Goal: Transaction & Acquisition: Download file/media

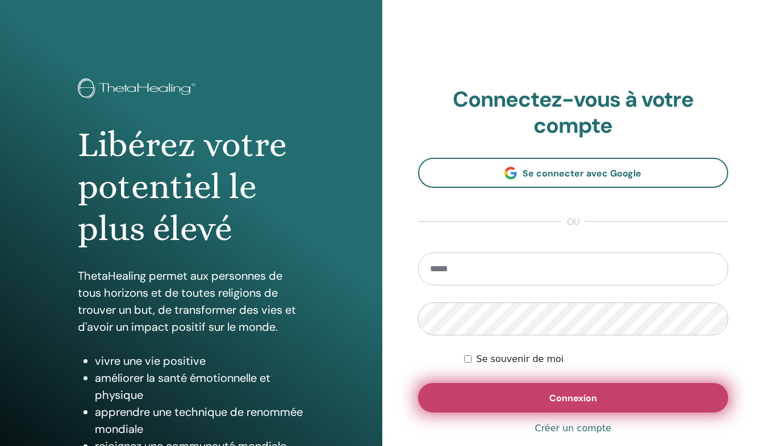
type input "**********"
click at [648, 401] on button "Connexion" at bounding box center [573, 398] width 311 height 30
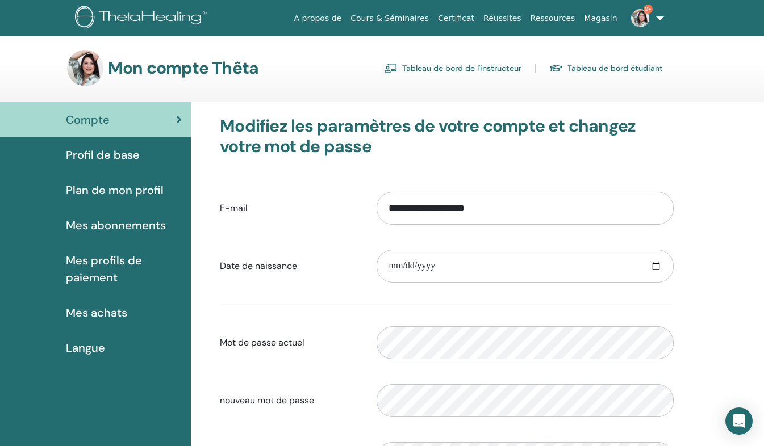
click at [435, 69] on link "Tableau de bord de l'instructeur" at bounding box center [452, 68] width 137 height 18
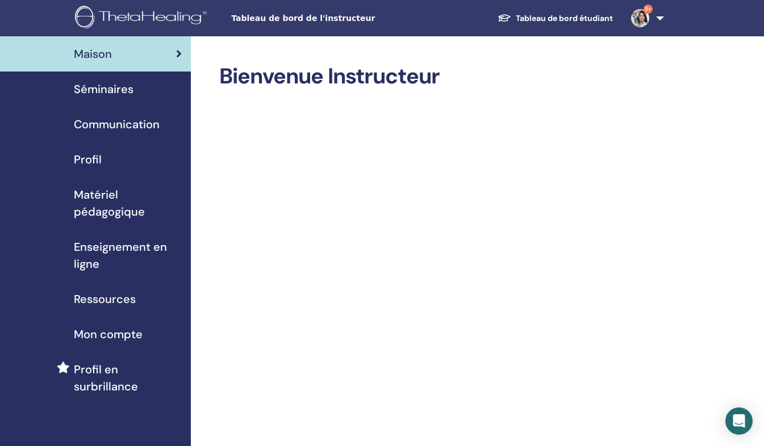
click at [133, 83] on div "Séminaires" at bounding box center [95, 89] width 173 height 17
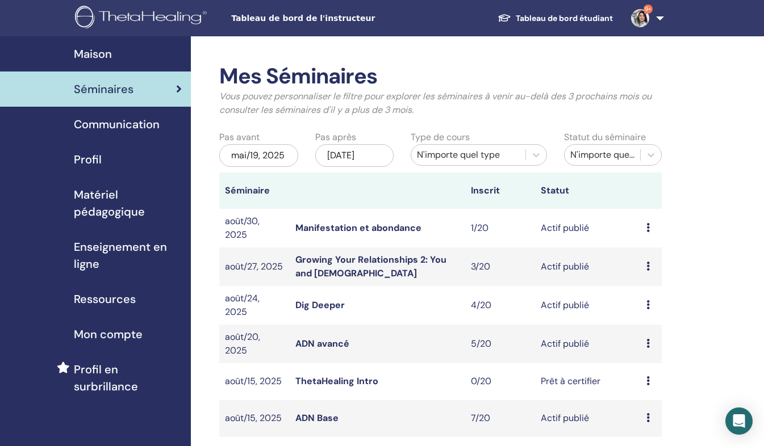
click at [308, 424] on link "ADN Base" at bounding box center [316, 418] width 43 height 12
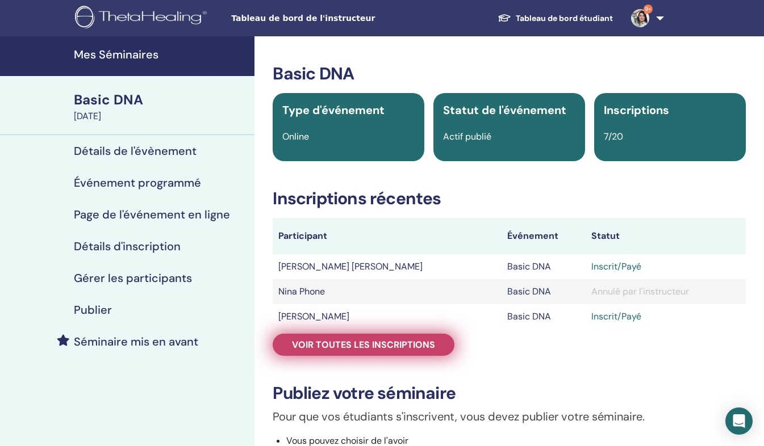
click at [420, 350] on span "Voir toutes les inscriptions" at bounding box center [363, 345] width 143 height 12
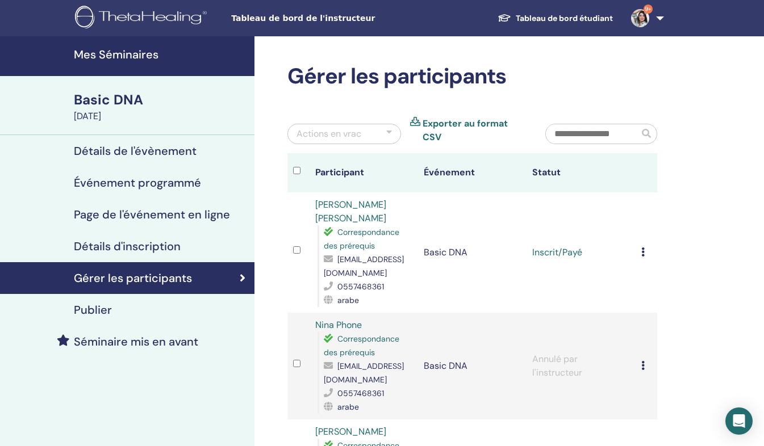
click at [645, 246] on div "Annuler l'inscription Ne pas certifier automatiquement Marquer comme payé Marqu…" at bounding box center [646, 253] width 10 height 14
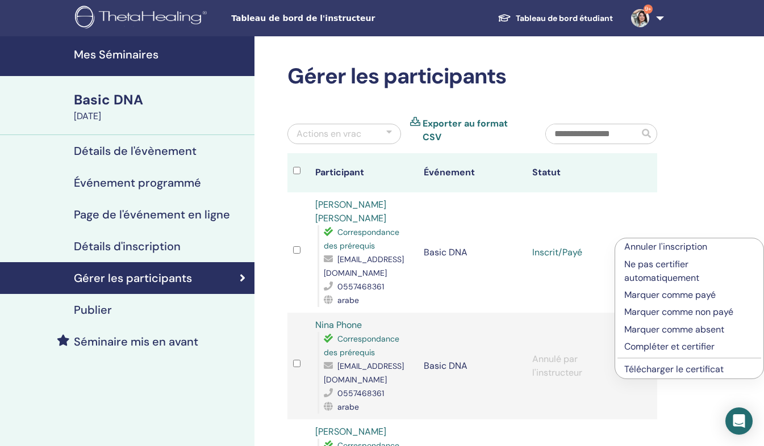
click at [690, 372] on link "Télécharger le certificat" at bounding box center [673, 369] width 99 height 12
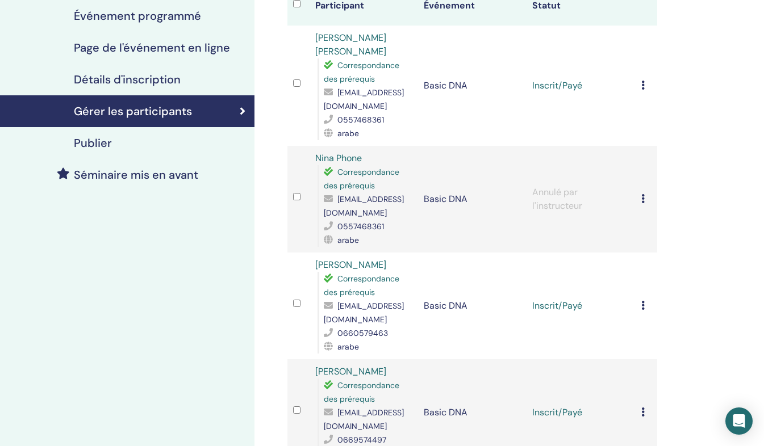
scroll to position [168, 0]
click at [643, 300] on icon at bounding box center [642, 304] width 3 height 9
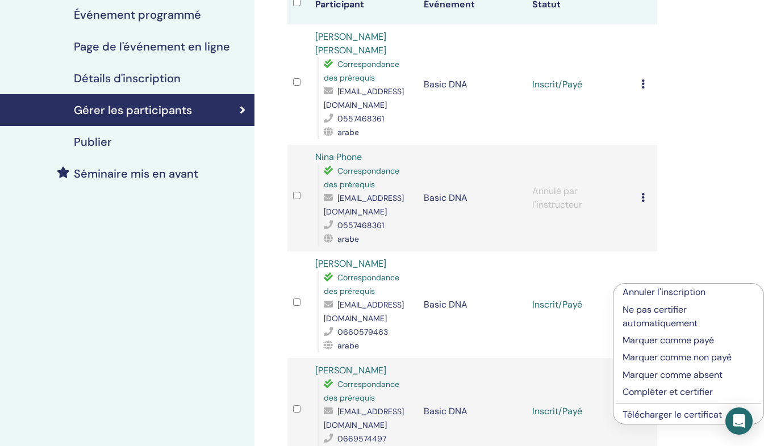
click at [667, 421] on li "Télécharger le certificat" at bounding box center [688, 414] width 150 height 17
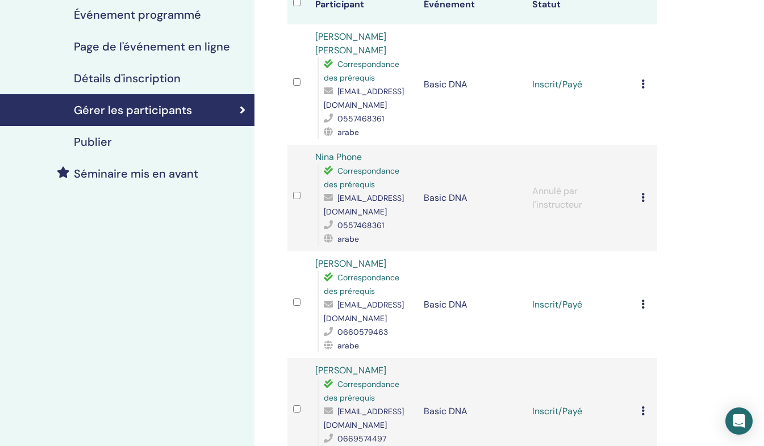
click at [642, 406] on icon at bounding box center [642, 410] width 3 height 9
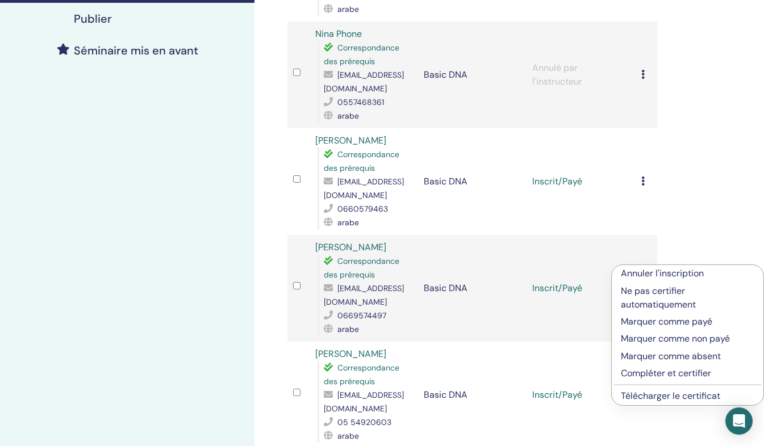
scroll to position [299, 0]
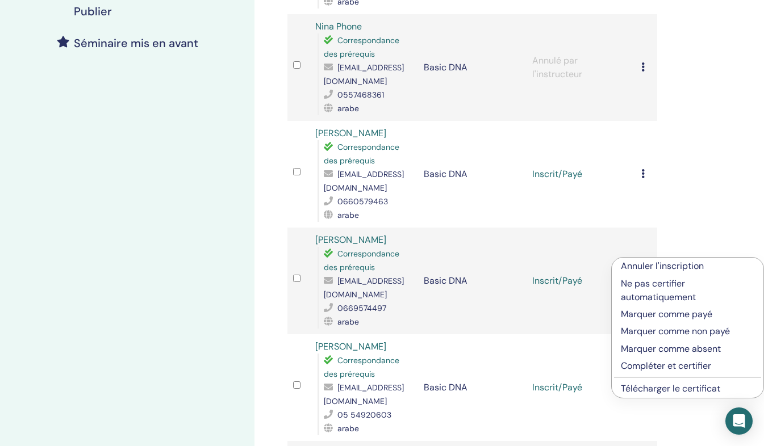
click at [630, 387] on link "Télécharger le certificat" at bounding box center [670, 389] width 99 height 12
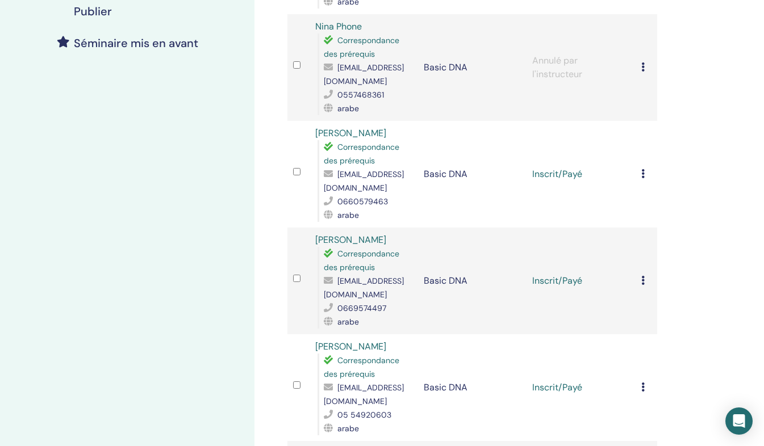
click at [644, 381] on div "Annuler l'inscription Ne pas certifier automatiquement Marquer comme payé Marqu…" at bounding box center [646, 388] width 10 height 14
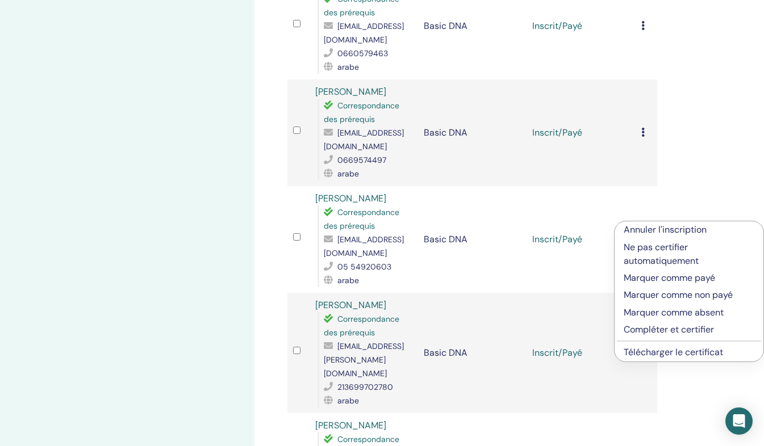
scroll to position [448, 0]
click at [634, 352] on link "Télécharger le certificat" at bounding box center [672, 351] width 99 height 12
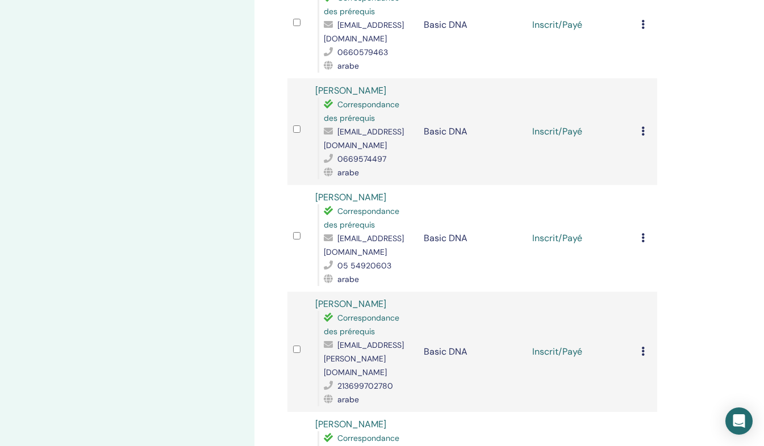
click at [638, 332] on td "Annuler l'inscription Ne pas certifier automatiquement Marquer comme payé Marqu…" at bounding box center [646, 352] width 22 height 120
click at [646, 345] on div "Annuler l'inscription Ne pas certifier automatiquement Marquer comme payé Marqu…" at bounding box center [646, 352] width 10 height 14
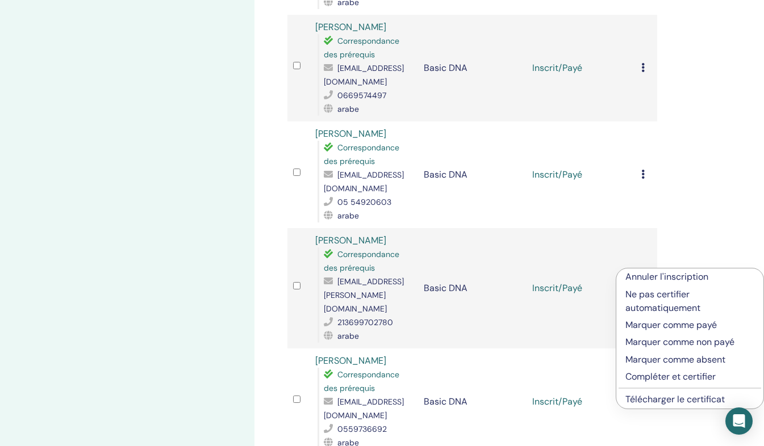
scroll to position [538, 0]
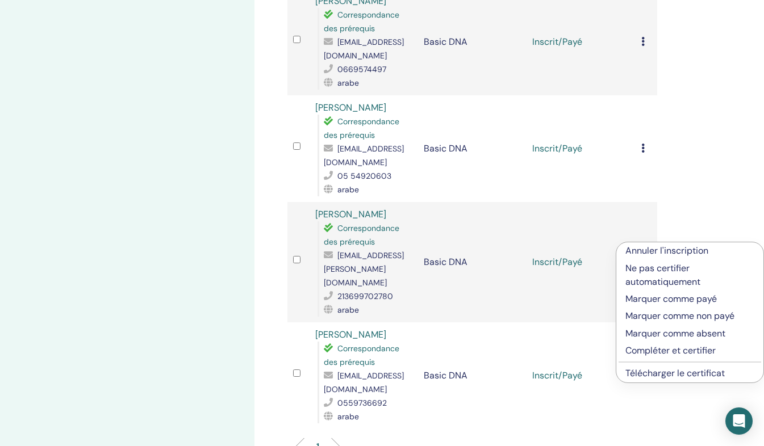
click at [649, 375] on link "Télécharger le certificat" at bounding box center [674, 373] width 99 height 12
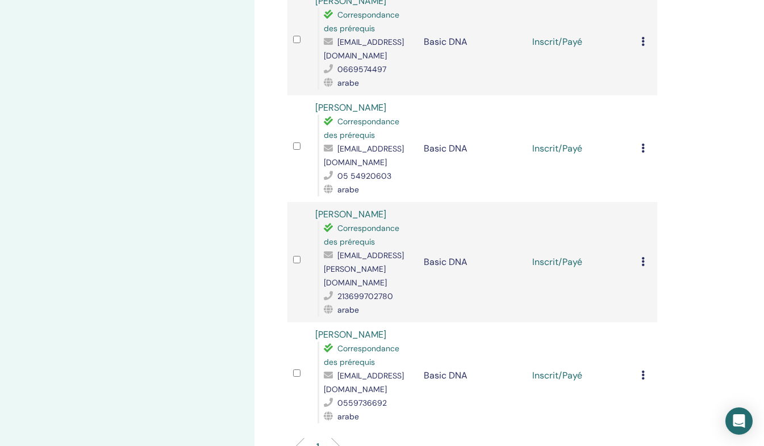
click at [641, 371] on icon at bounding box center [642, 375] width 3 height 9
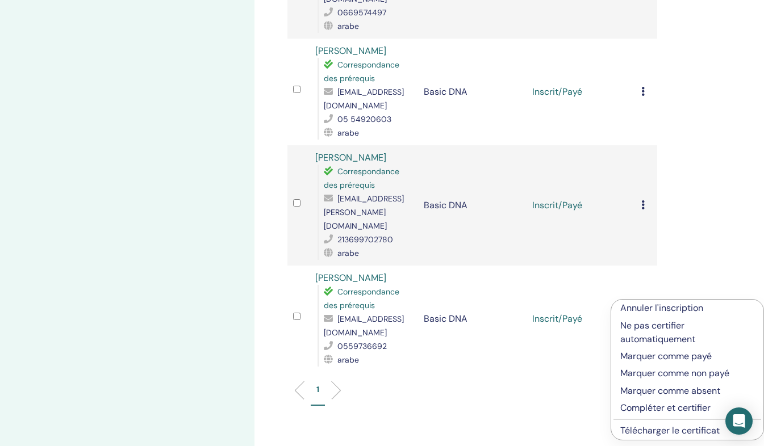
scroll to position [646, 0]
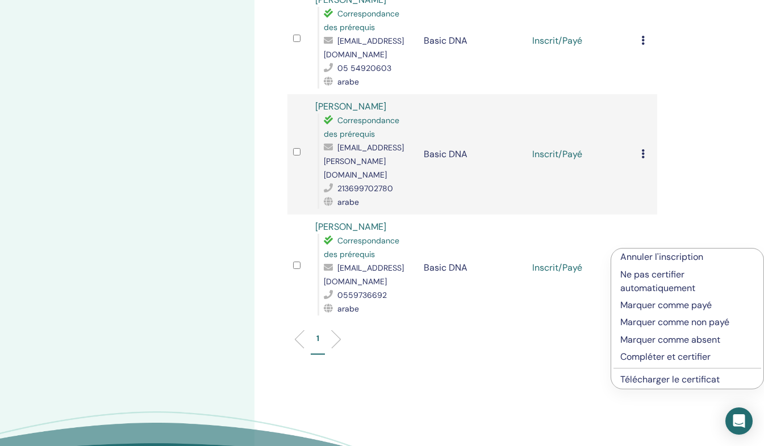
click at [636, 377] on link "Télécharger le certificat" at bounding box center [669, 380] width 99 height 12
